Goal: Information Seeking & Learning: Learn about a topic

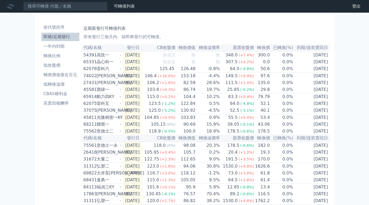
drag, startPoint x: 245, startPoint y: 32, endPoint x: 249, endPoint y: 32, distance: 3.7
click at [245, 32] on div "近期新發行可轉債列表 所有發行三個月內、或即將發行的可轉債。" at bounding box center [206, 31] width 245 height 17
click at [111, 57] on div "高技一" at bounding box center [109, 55] width 24 height 6
click at [111, 56] on div "高技一" at bounding box center [109, 55] width 24 height 6
click at [112, 62] on div "晶心科一" at bounding box center [109, 62] width 24 height 6
